Goal: Check status: Check status

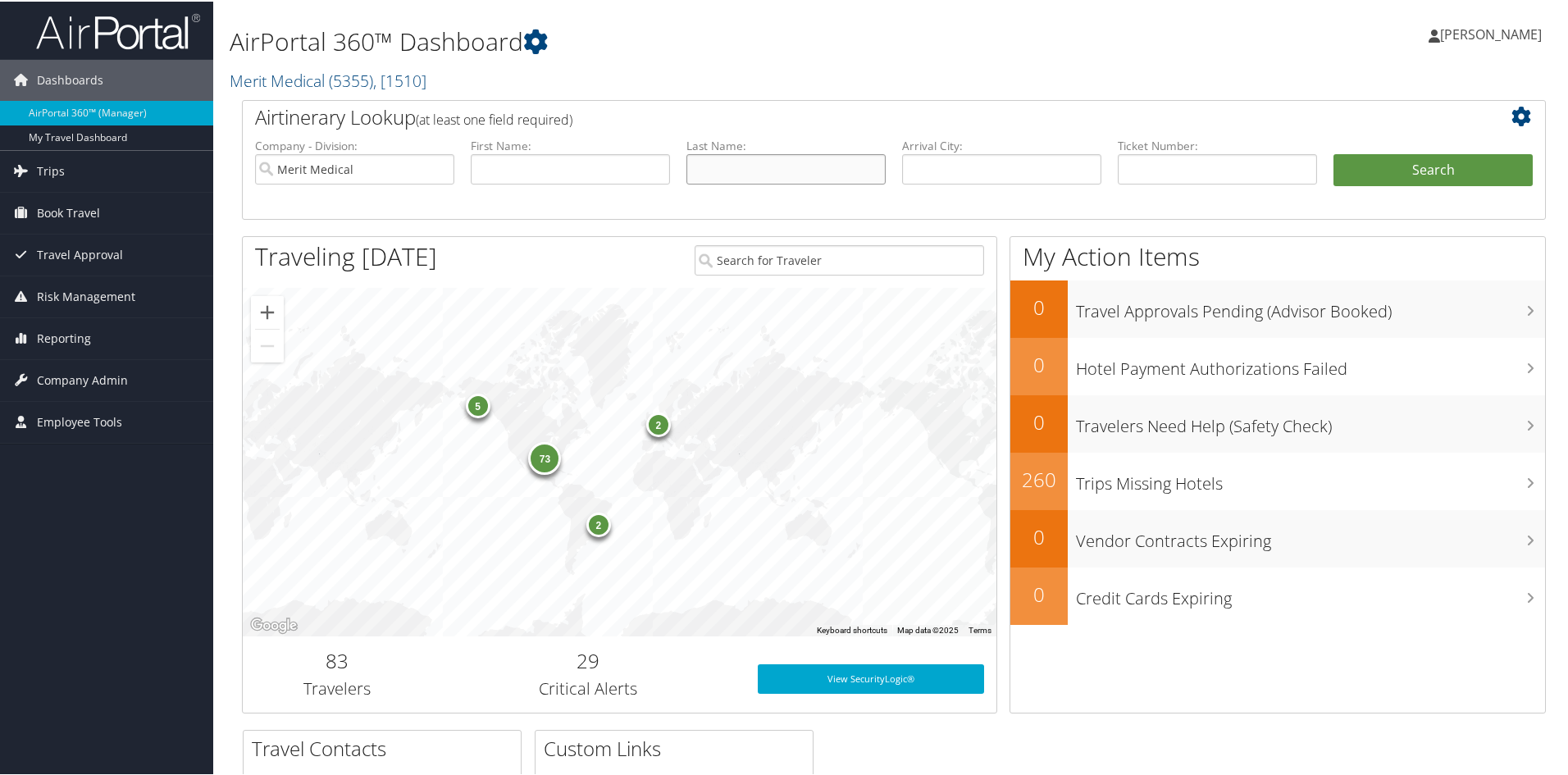
click at [768, 173] on input "text" at bounding box center [786, 168] width 199 height 31
type input "love"
click at [1487, 172] on button "Search" at bounding box center [1434, 169] width 199 height 33
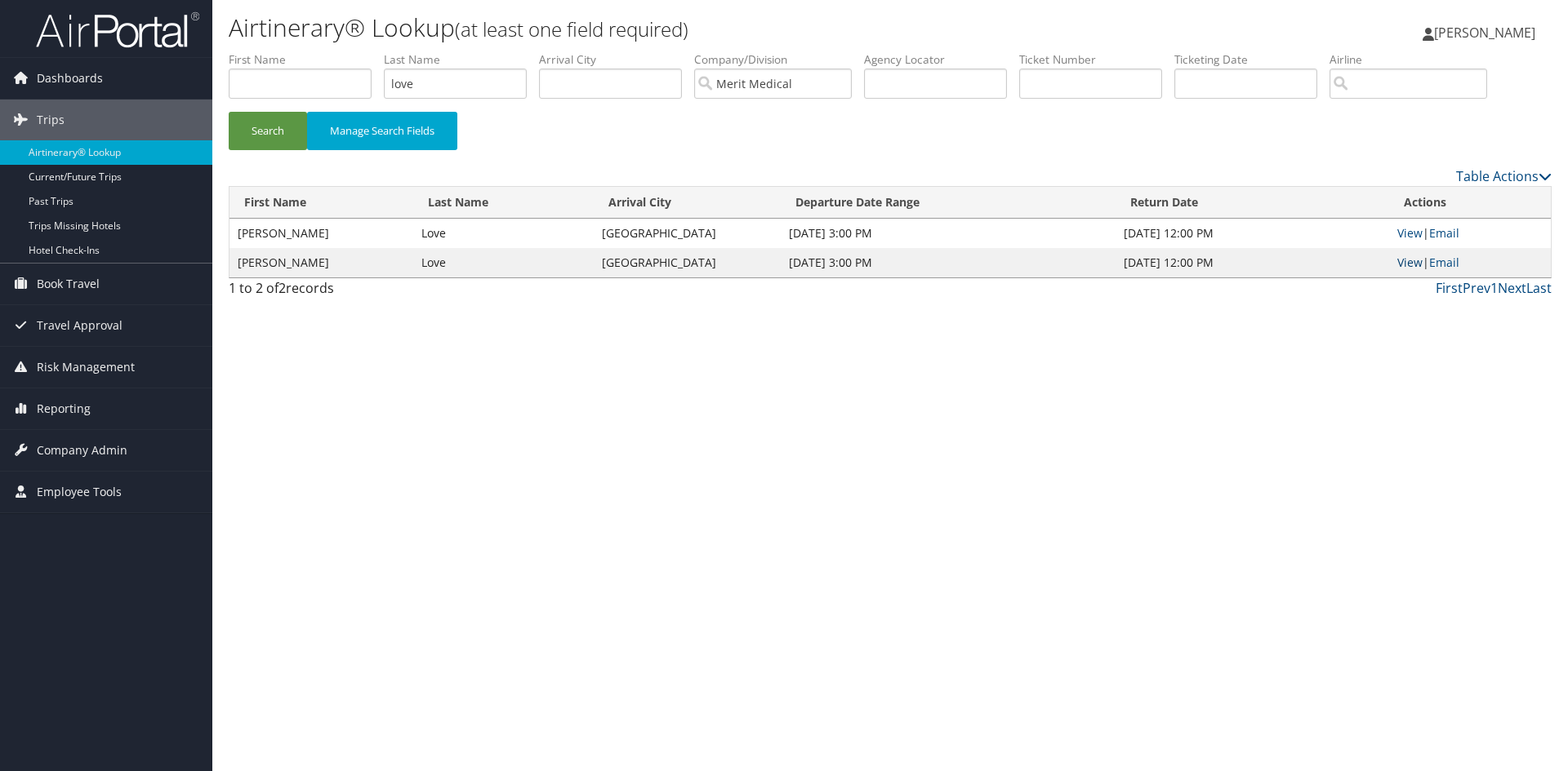
click at [1410, 264] on link "View" at bounding box center [1410, 263] width 25 height 15
